Goal: Task Accomplishment & Management: Manage account settings

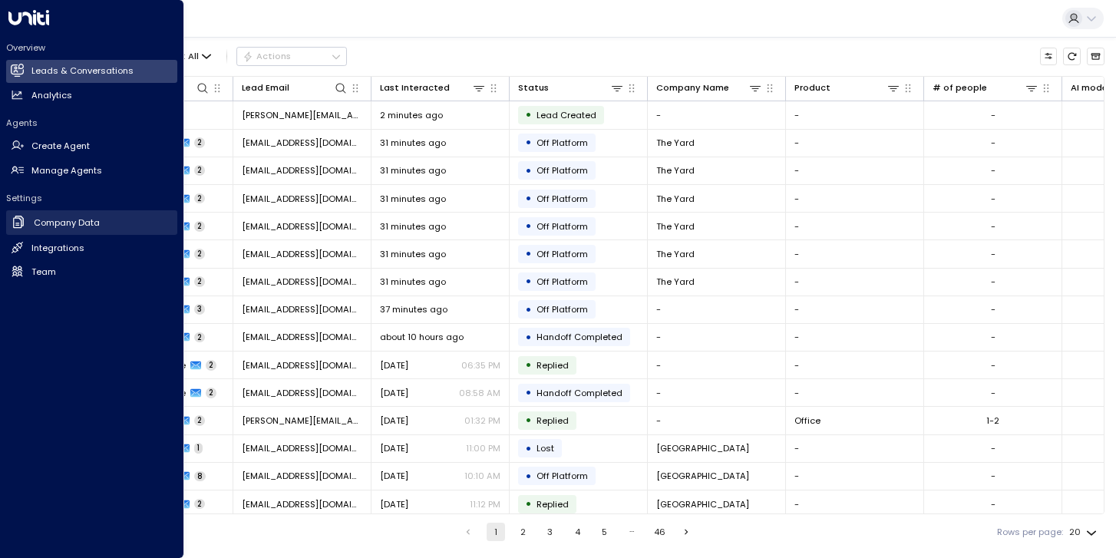
click at [85, 226] on h2 "Company Data" at bounding box center [67, 222] width 66 height 13
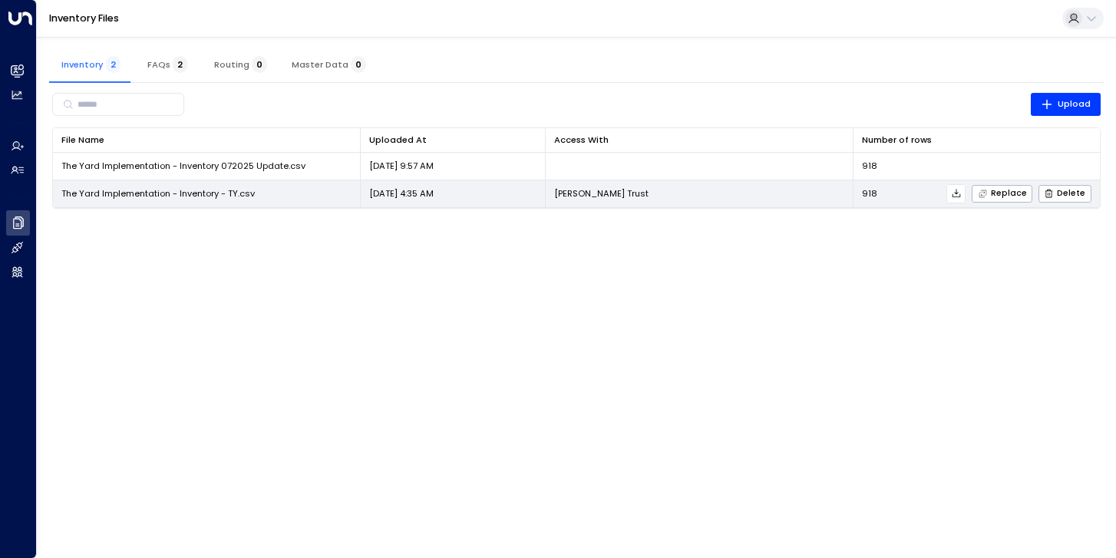
click at [246, 193] on span "The Yard Implementation - Inventory - TY.csv" at bounding box center [157, 193] width 193 height 12
click at [957, 195] on icon at bounding box center [956, 193] width 11 height 11
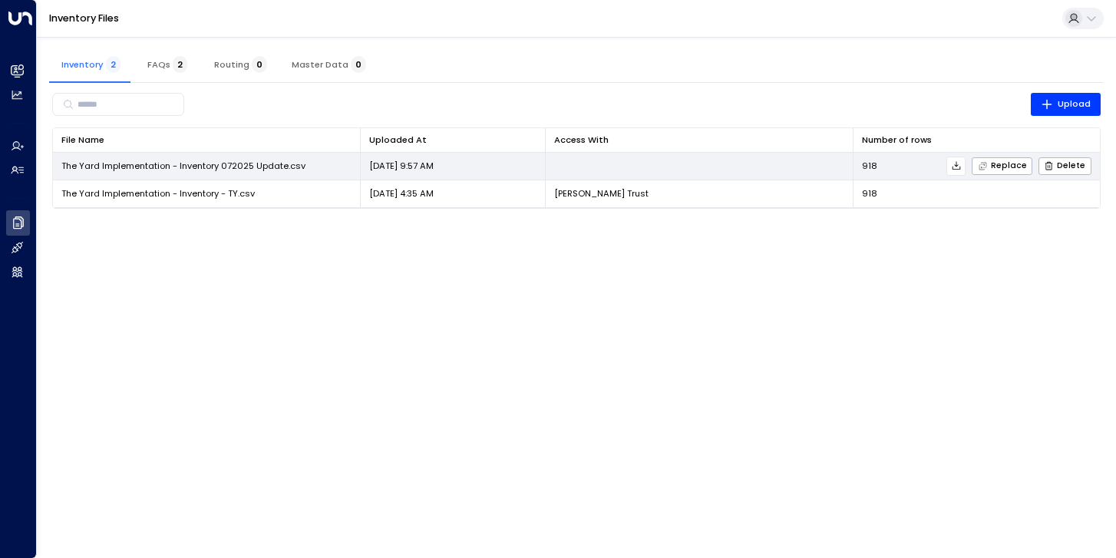
click at [960, 167] on icon at bounding box center [956, 165] width 11 height 11
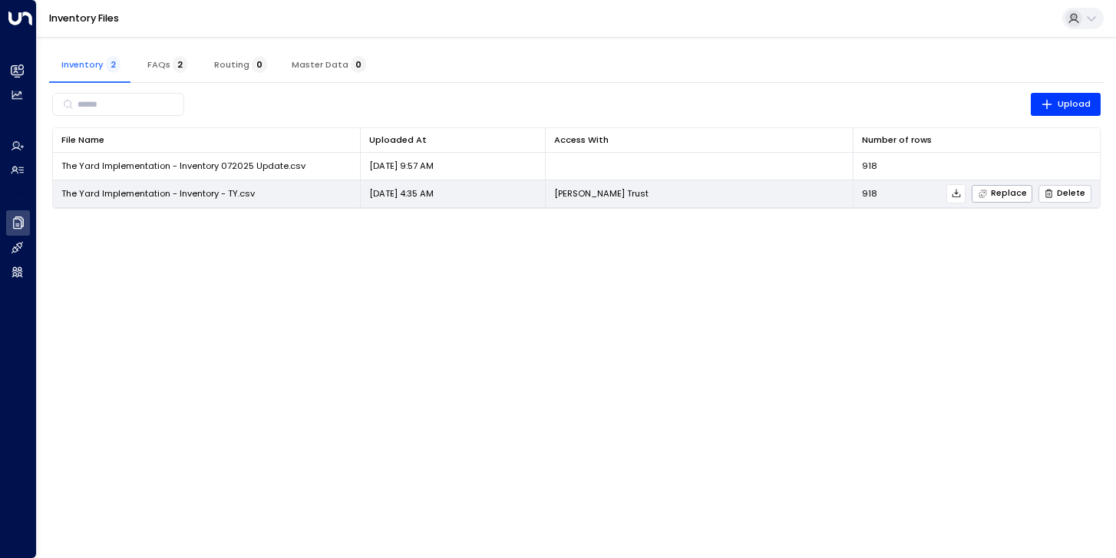
click at [1070, 192] on span "Delete" at bounding box center [1064, 194] width 41 height 10
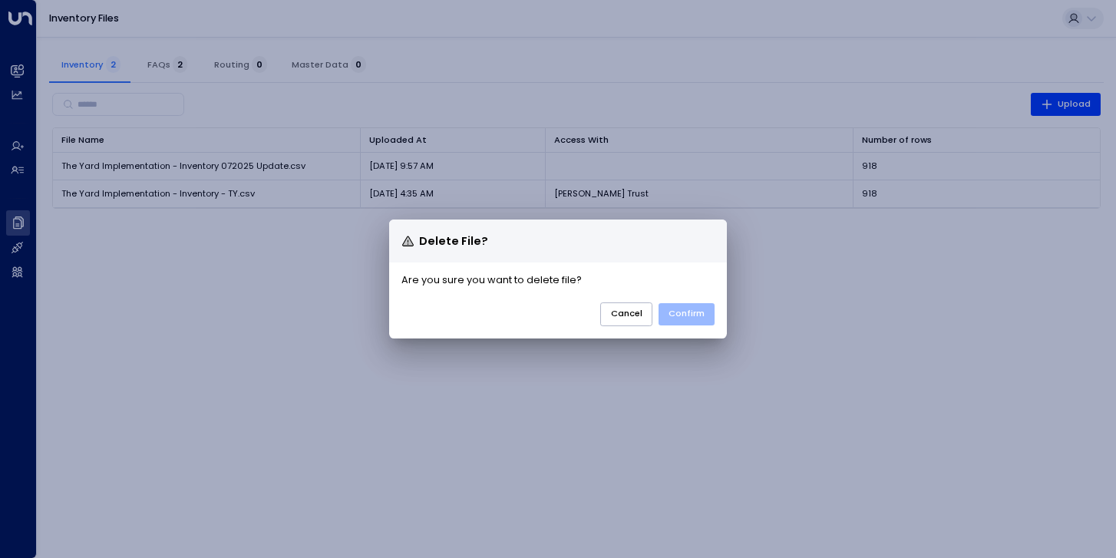
click at [676, 313] on button "Confirm" at bounding box center [686, 314] width 56 height 22
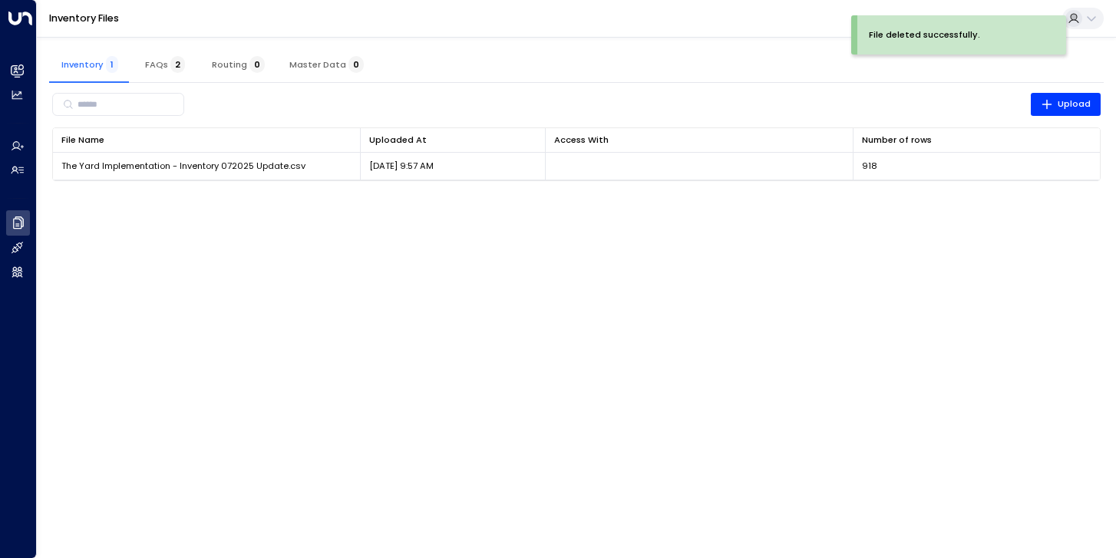
click at [444, 196] on html "File deleted successfully. Overview Leads & Conversations Leads & Conversations…" at bounding box center [558, 98] width 1116 height 196
click at [155, 58] on button "FAQs 2" at bounding box center [164, 64] width 69 height 37
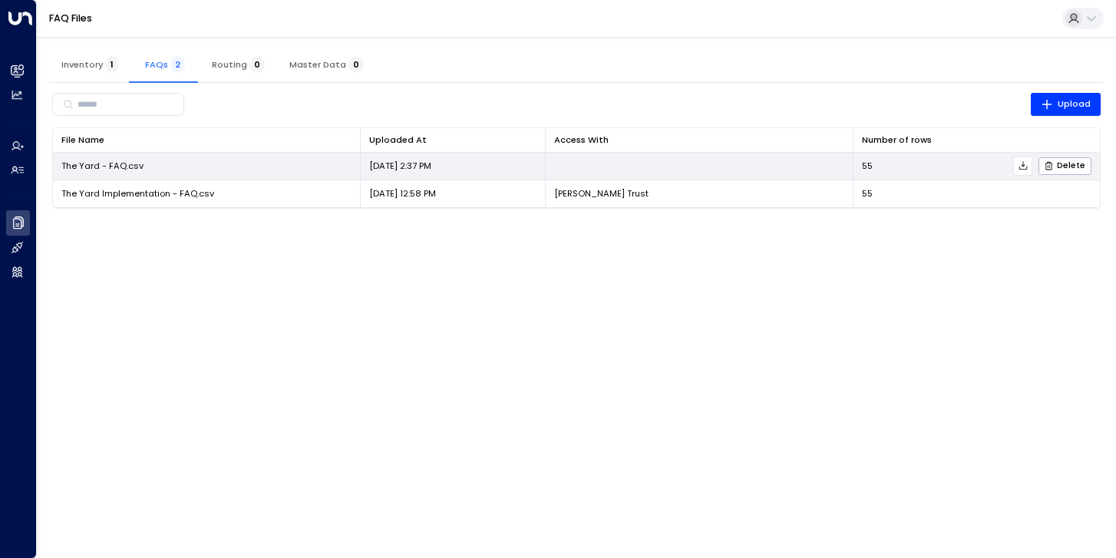
click at [1024, 160] on button at bounding box center [1022, 166] width 19 height 19
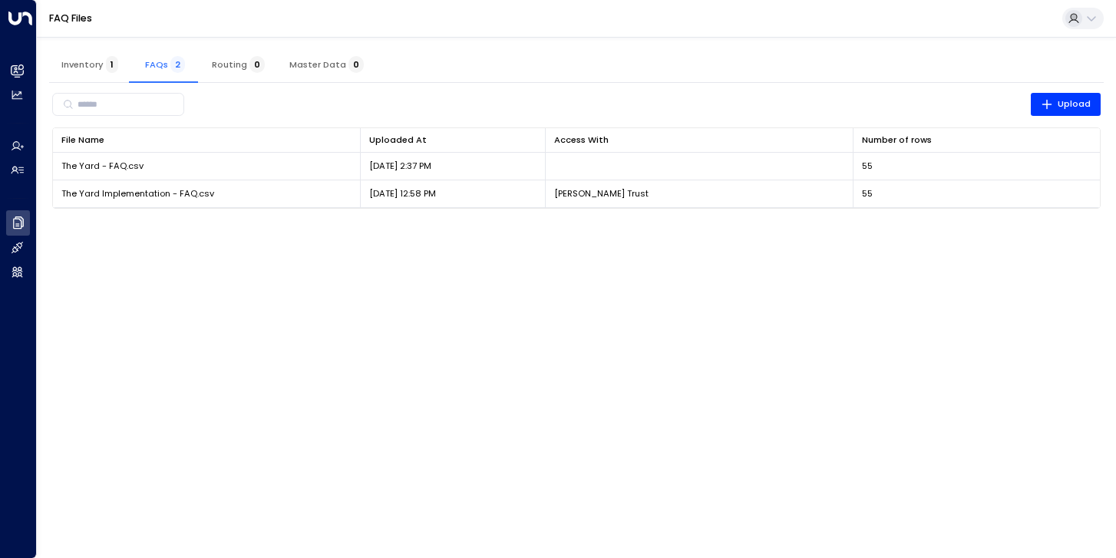
click at [82, 65] on span "Inventory 1" at bounding box center [89, 64] width 57 height 11
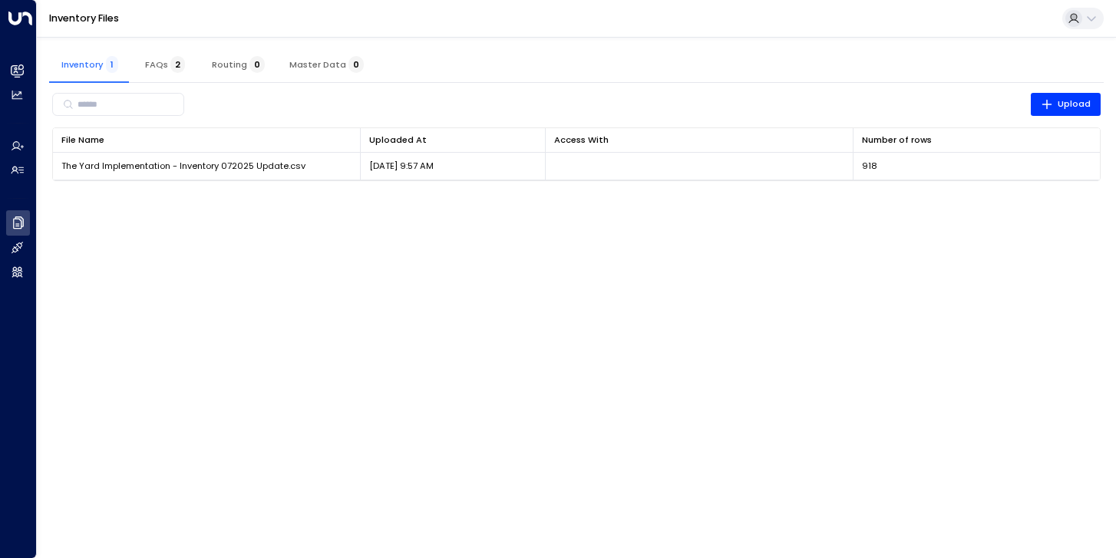
click at [601, 196] on html "Overview Leads & Conversations Leads & Conversations Analytics Analytics Agents…" at bounding box center [558, 98] width 1116 height 196
